Goal: Task Accomplishment & Management: Manage account settings

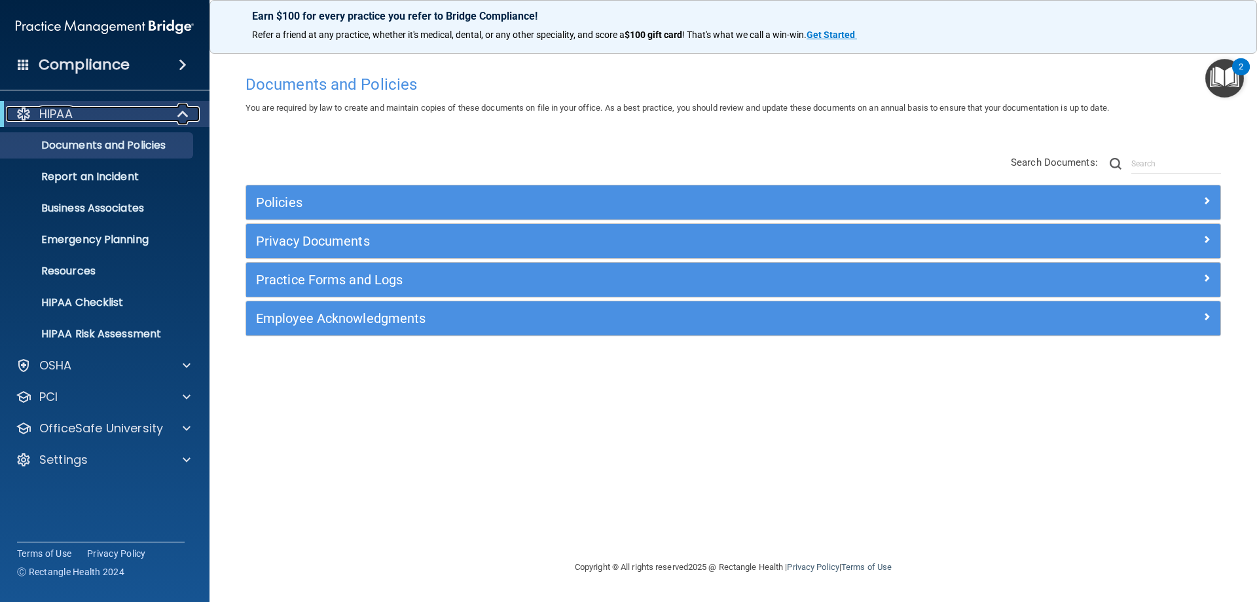
click at [79, 113] on div "HIPAA" at bounding box center [87, 114] width 162 height 16
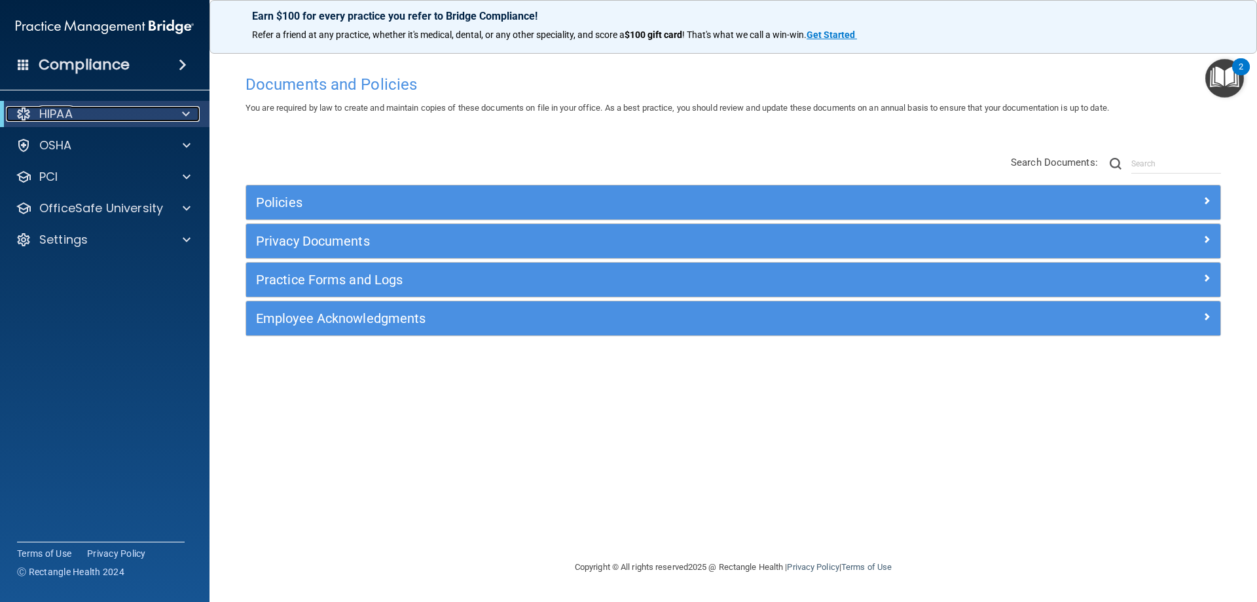
click at [77, 113] on div "HIPAA" at bounding box center [87, 114] width 162 height 16
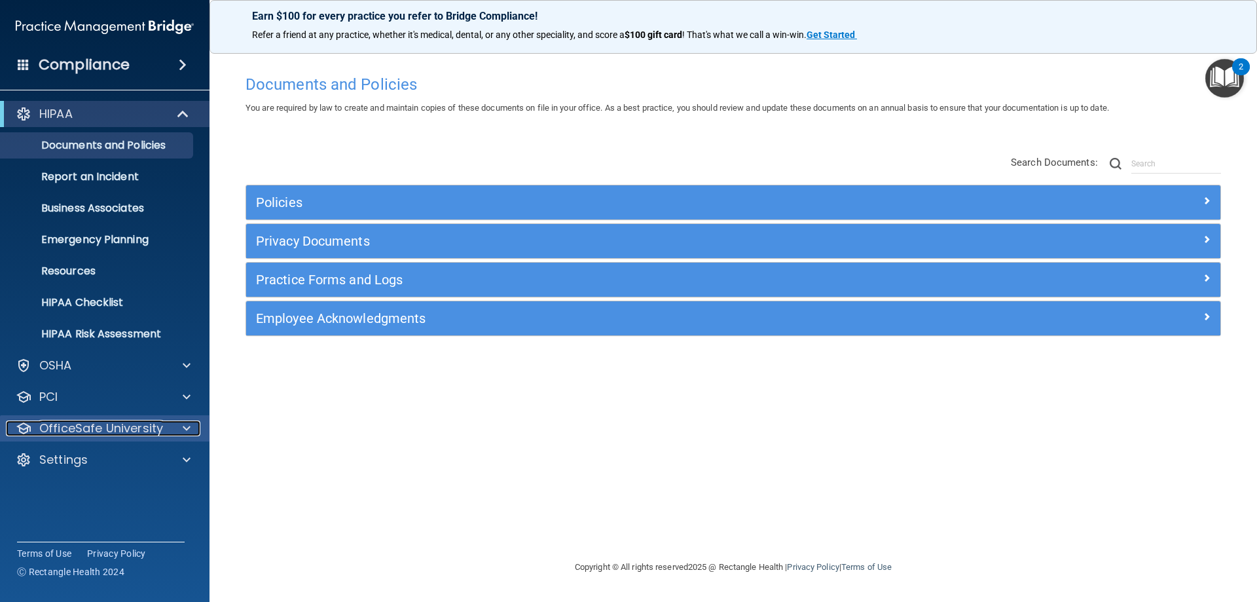
click at [84, 426] on p "OfficeSafe University" at bounding box center [101, 428] width 124 height 16
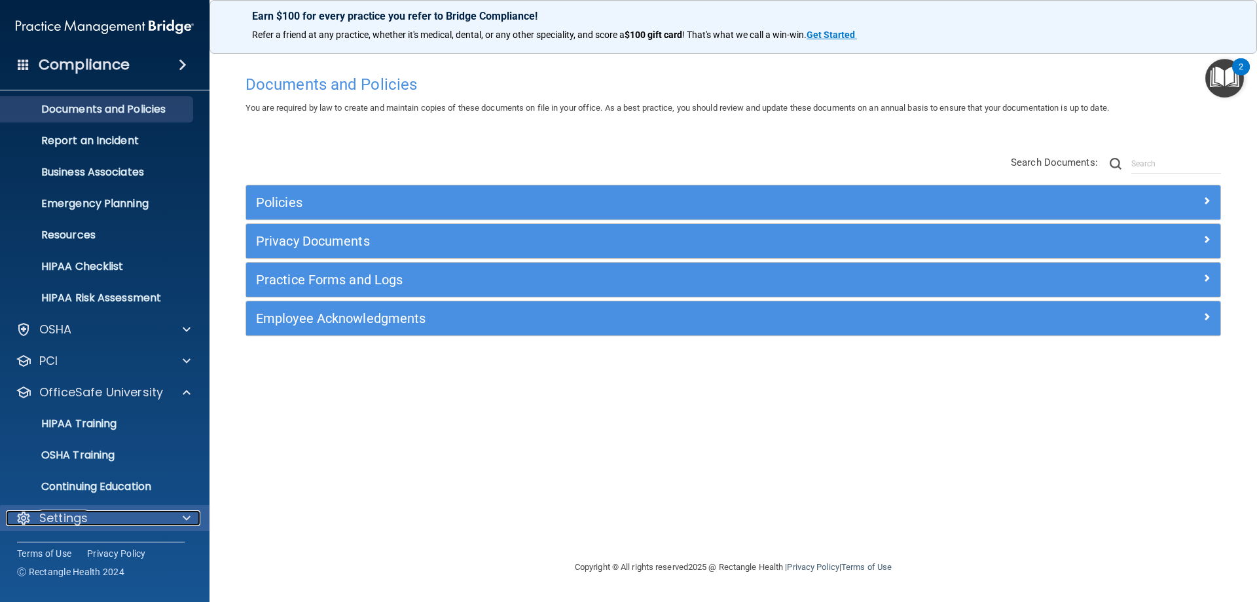
click at [53, 518] on p "Settings" at bounding box center [63, 518] width 48 height 16
click at [76, 511] on p "Settings" at bounding box center [63, 518] width 48 height 16
drag, startPoint x: 104, startPoint y: 528, endPoint x: 124, endPoint y: 530, distance: 20.3
click at [106, 528] on div "Settings" at bounding box center [105, 518] width 210 height 26
click at [189, 509] on div "Settings" at bounding box center [105, 518] width 210 height 26
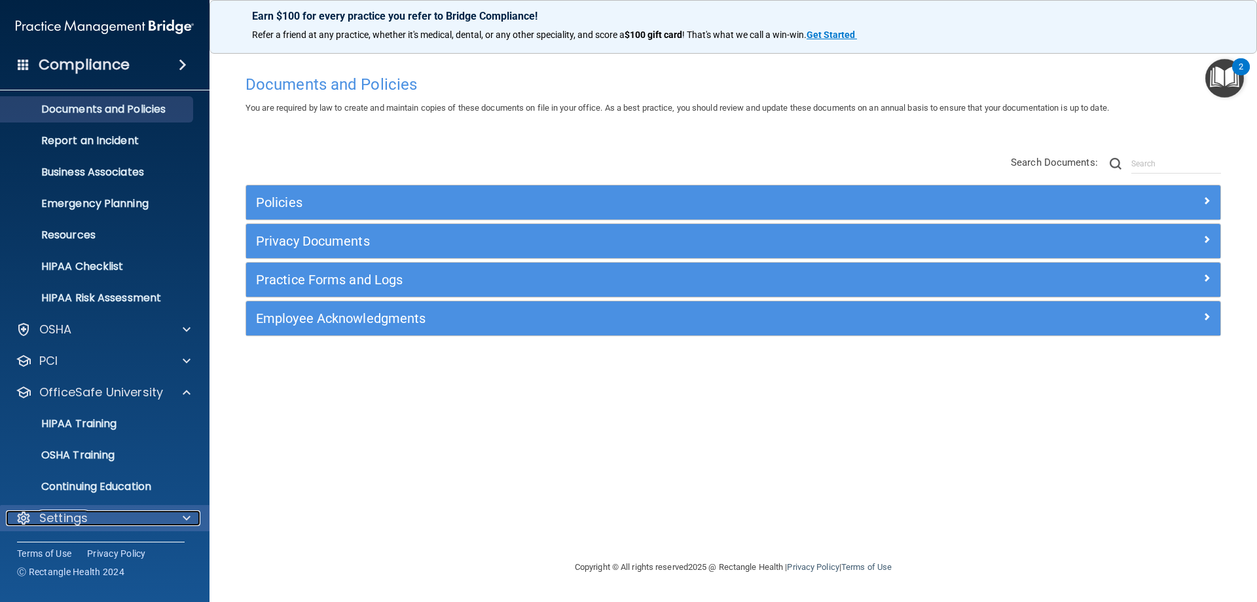
click at [188, 515] on span at bounding box center [187, 518] width 8 height 16
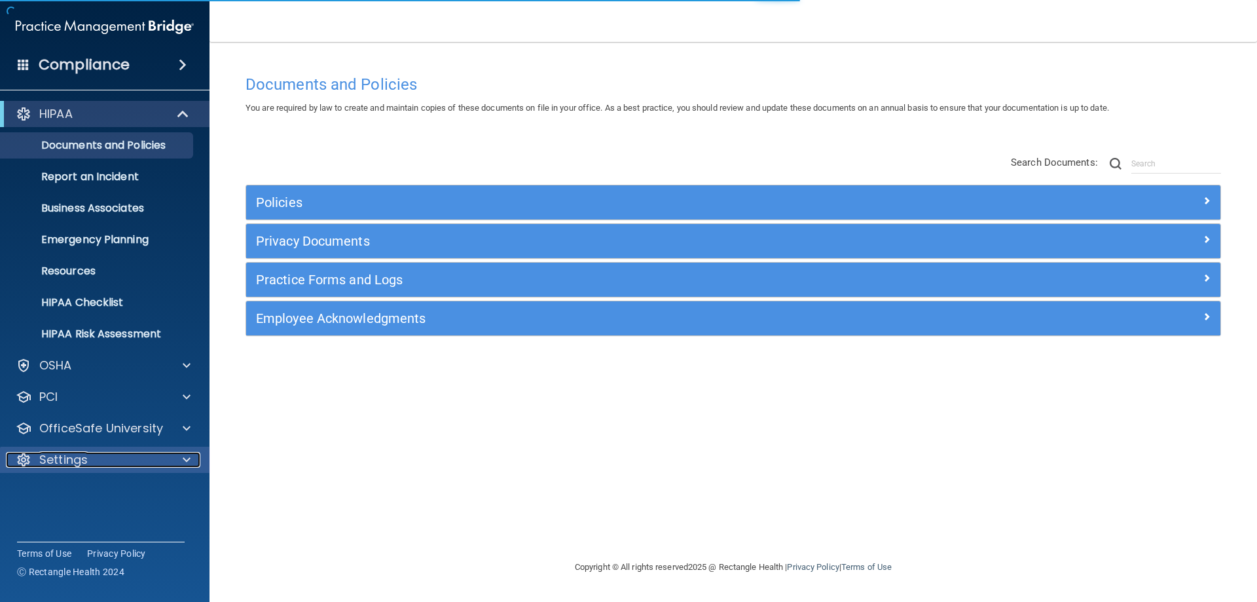
click at [130, 465] on div "Settings" at bounding box center [87, 460] width 162 height 16
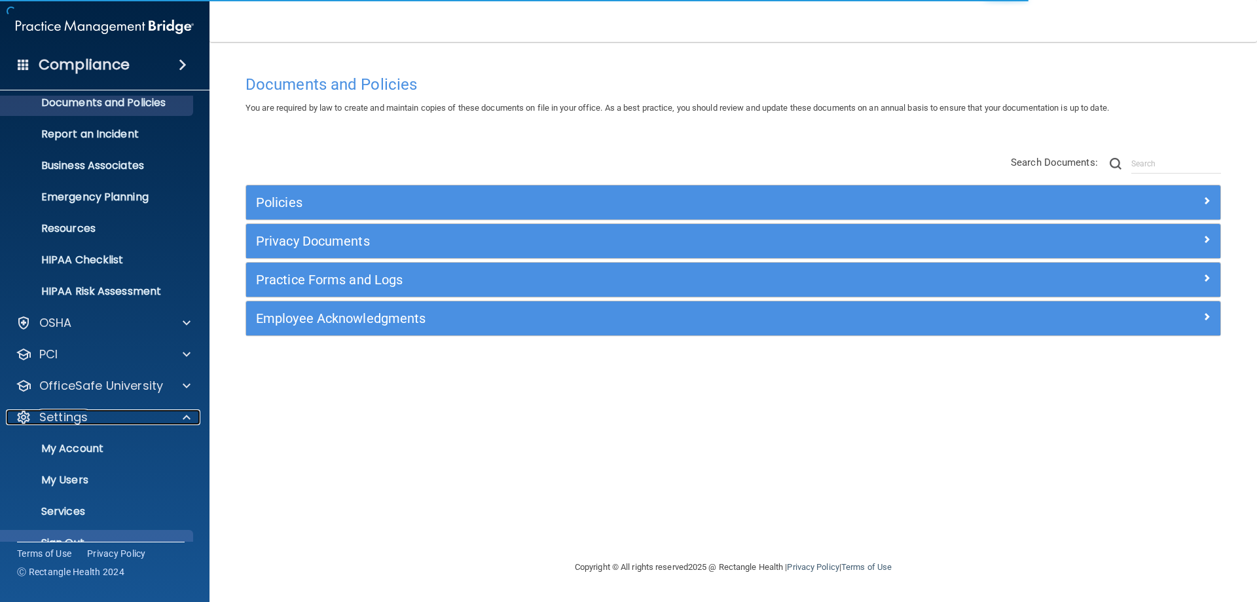
scroll to position [65, 0]
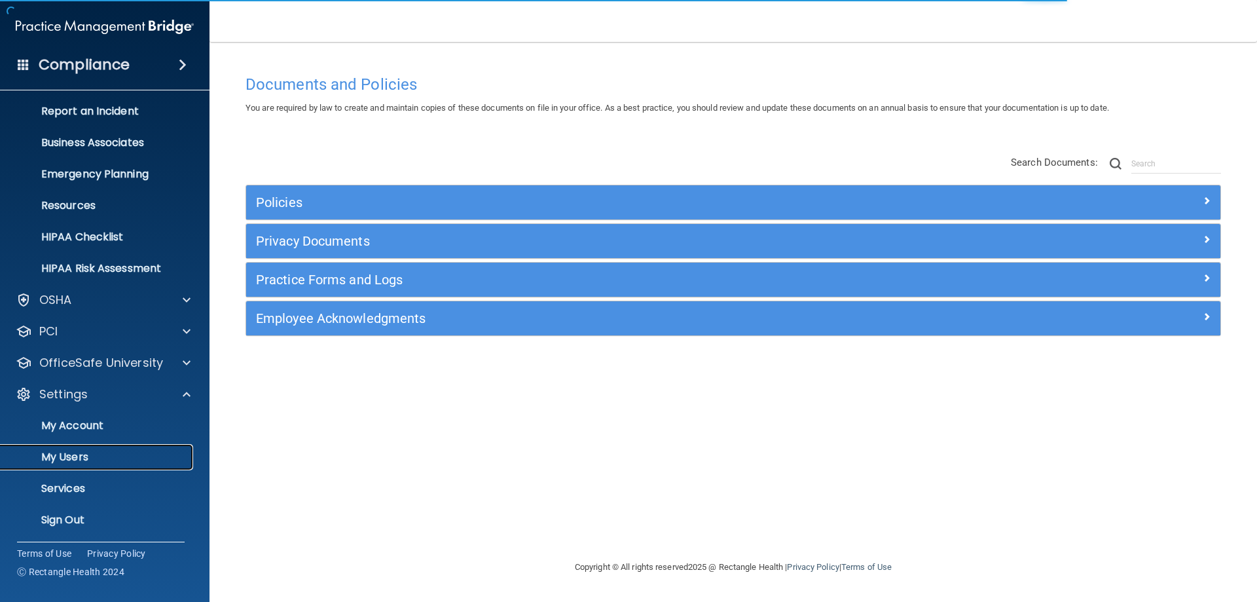
click at [86, 461] on p "My Users" at bounding box center [98, 457] width 179 height 13
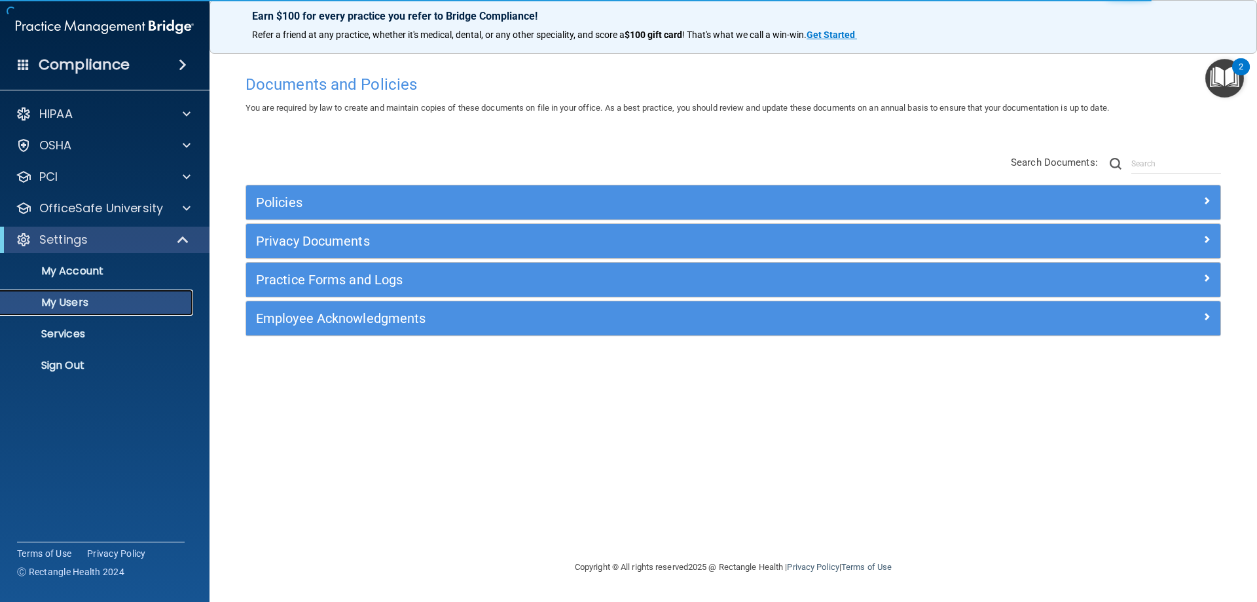
select select "20"
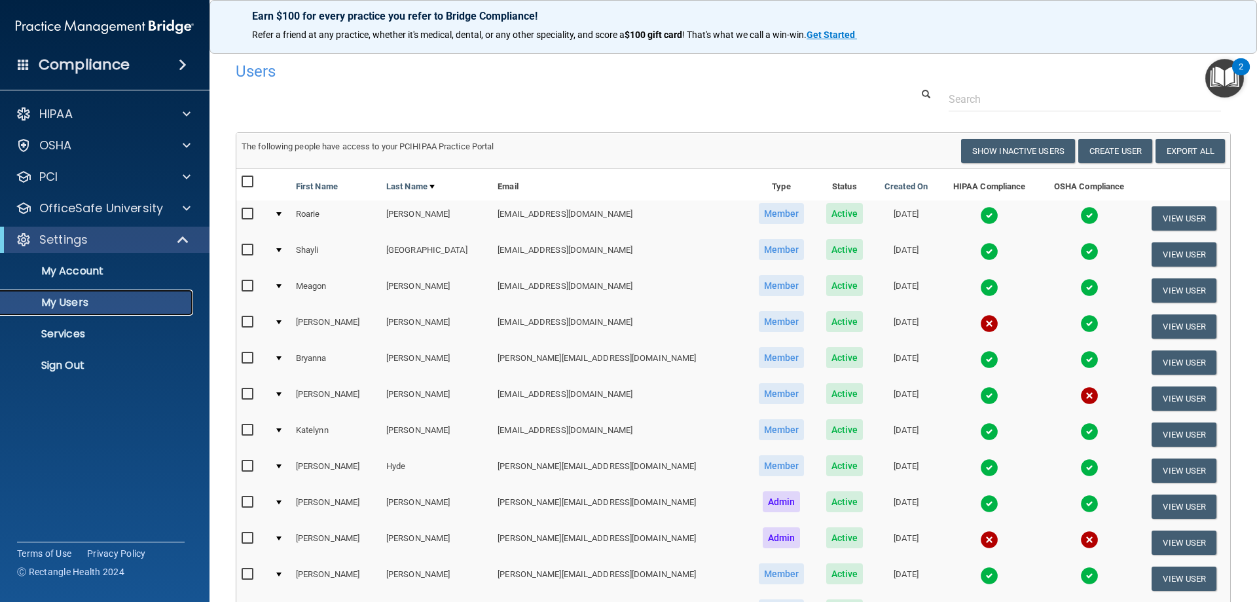
click at [71, 308] on p "My Users" at bounding box center [98, 302] width 179 height 13
click at [84, 278] on p "My Account" at bounding box center [98, 271] width 179 height 13
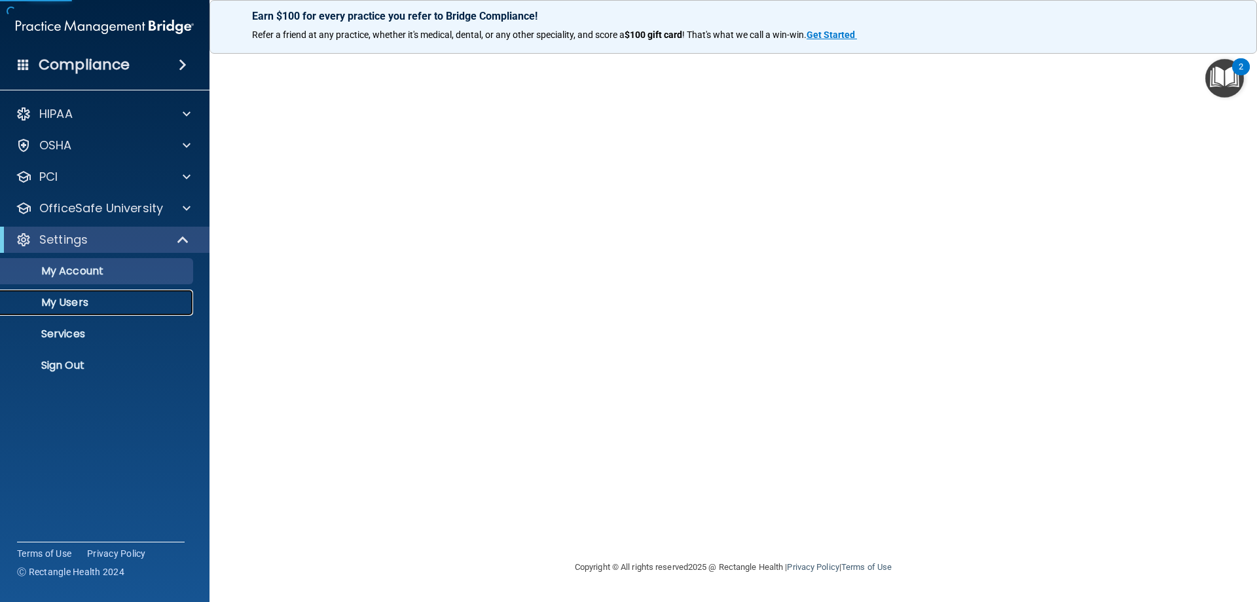
click at [76, 308] on p "My Users" at bounding box center [98, 302] width 179 height 13
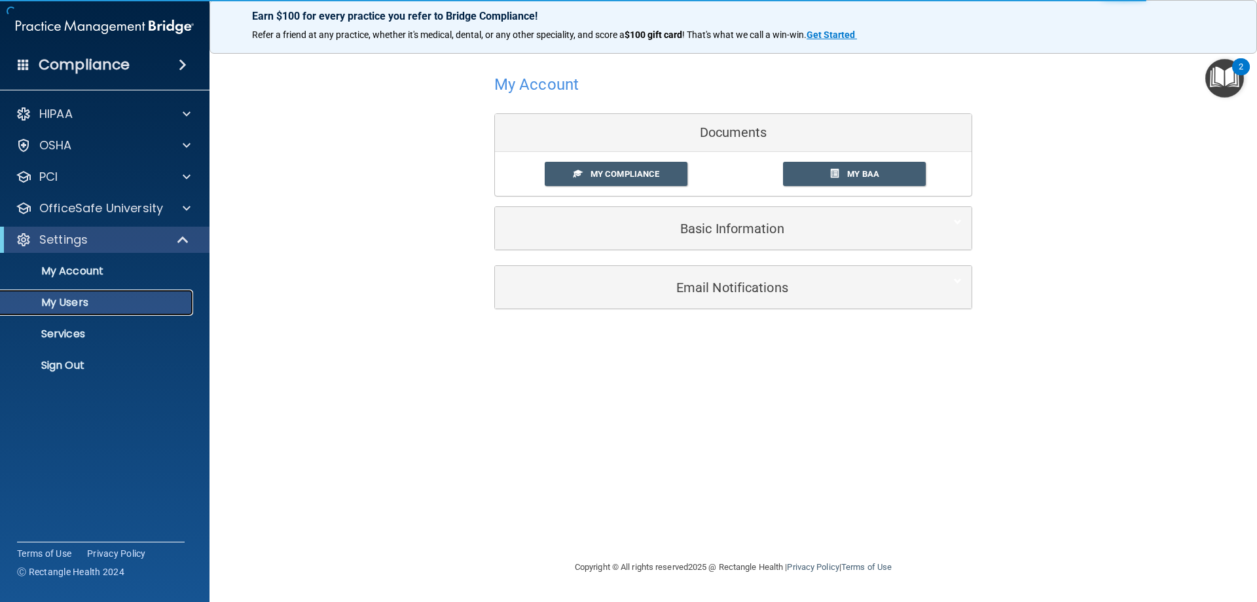
select select "20"
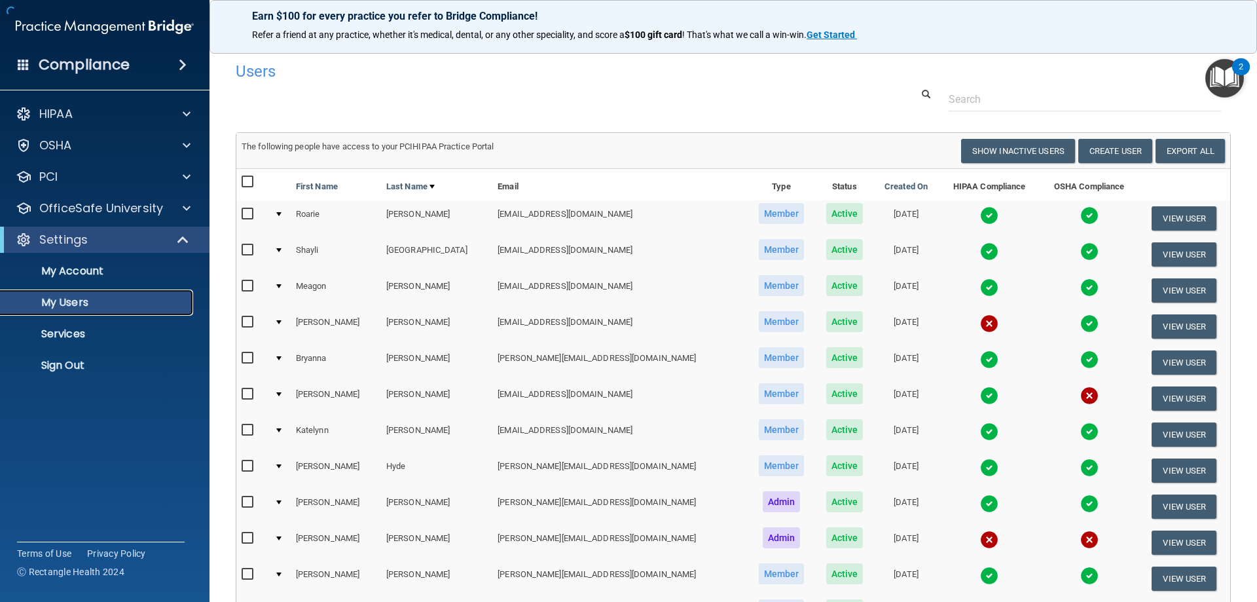
click at [75, 304] on p "My Users" at bounding box center [98, 302] width 179 height 13
